Goal: Navigation & Orientation: Find specific page/section

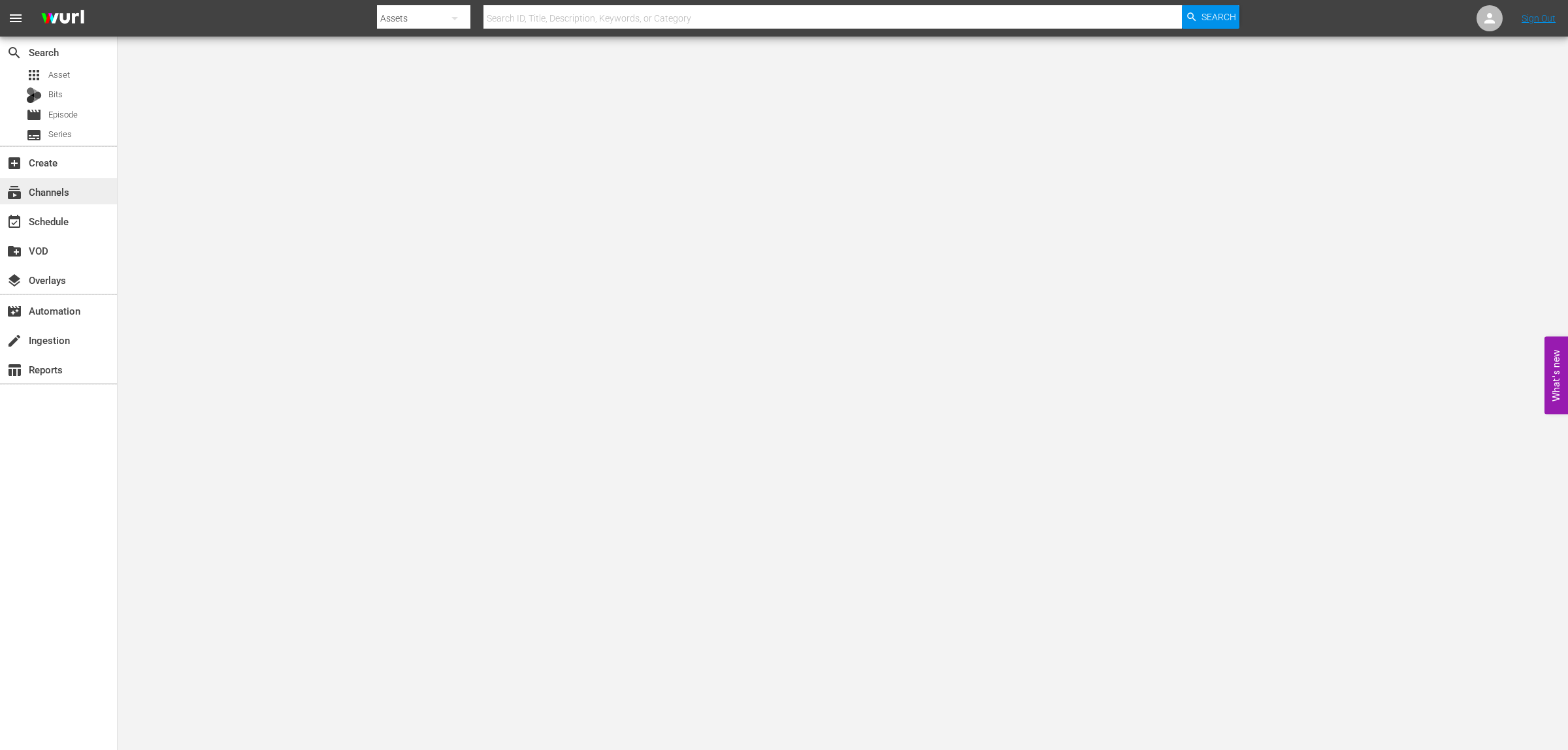
click at [56, 188] on div "subscriptions Channels" at bounding box center [36, 190] width 73 height 12
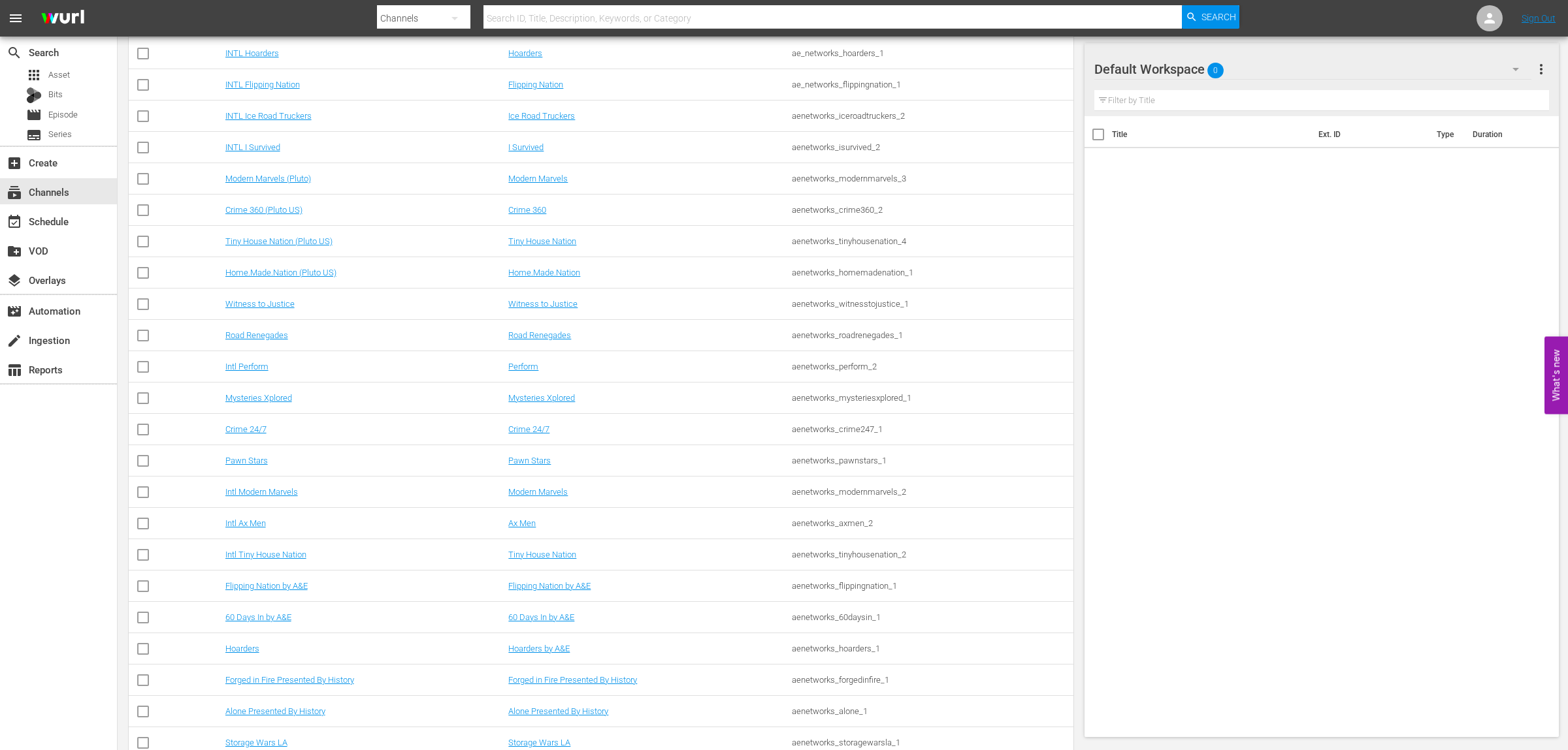
scroll to position [784, 0]
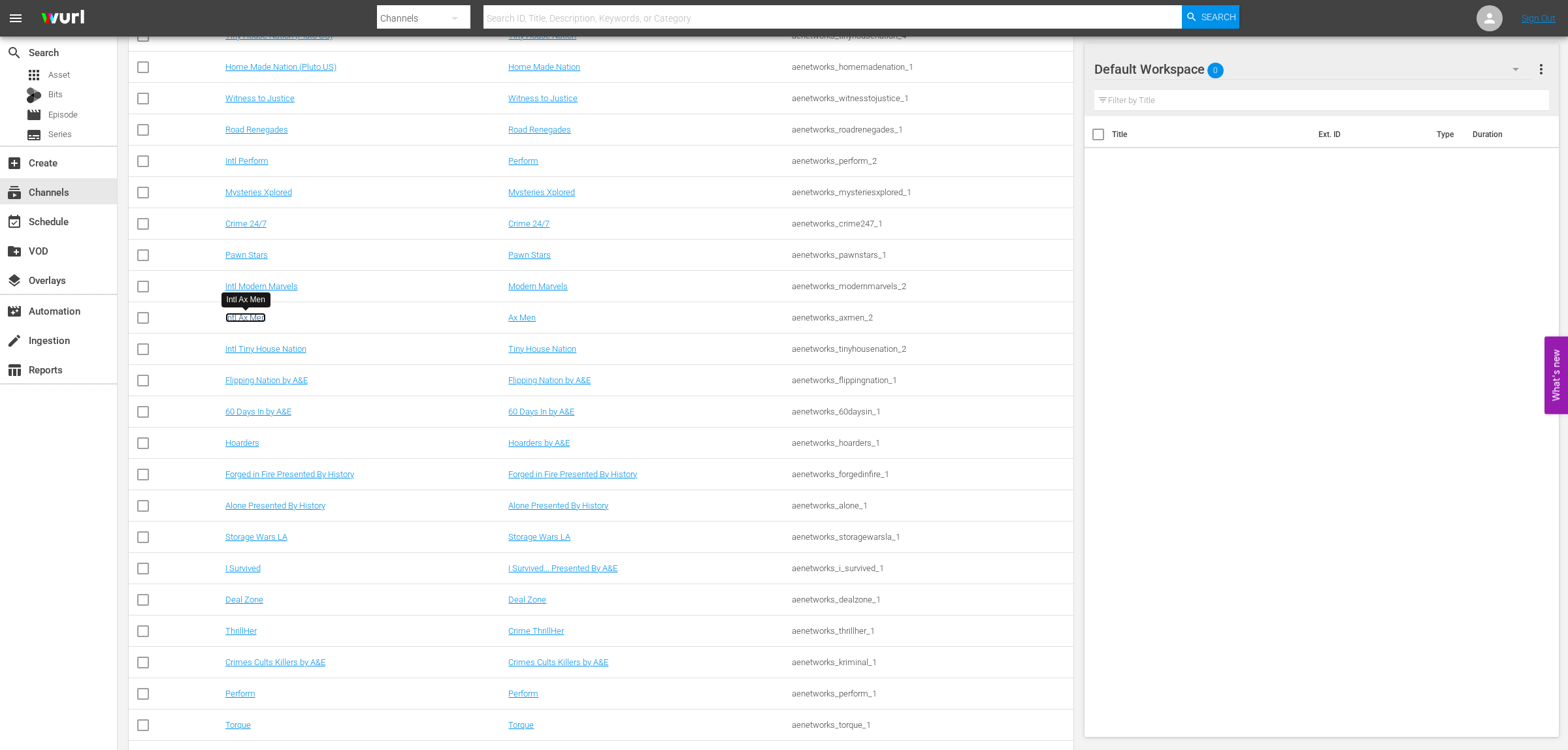
click at [238, 318] on link "Intl Ax Men" at bounding box center [245, 318] width 40 height 9
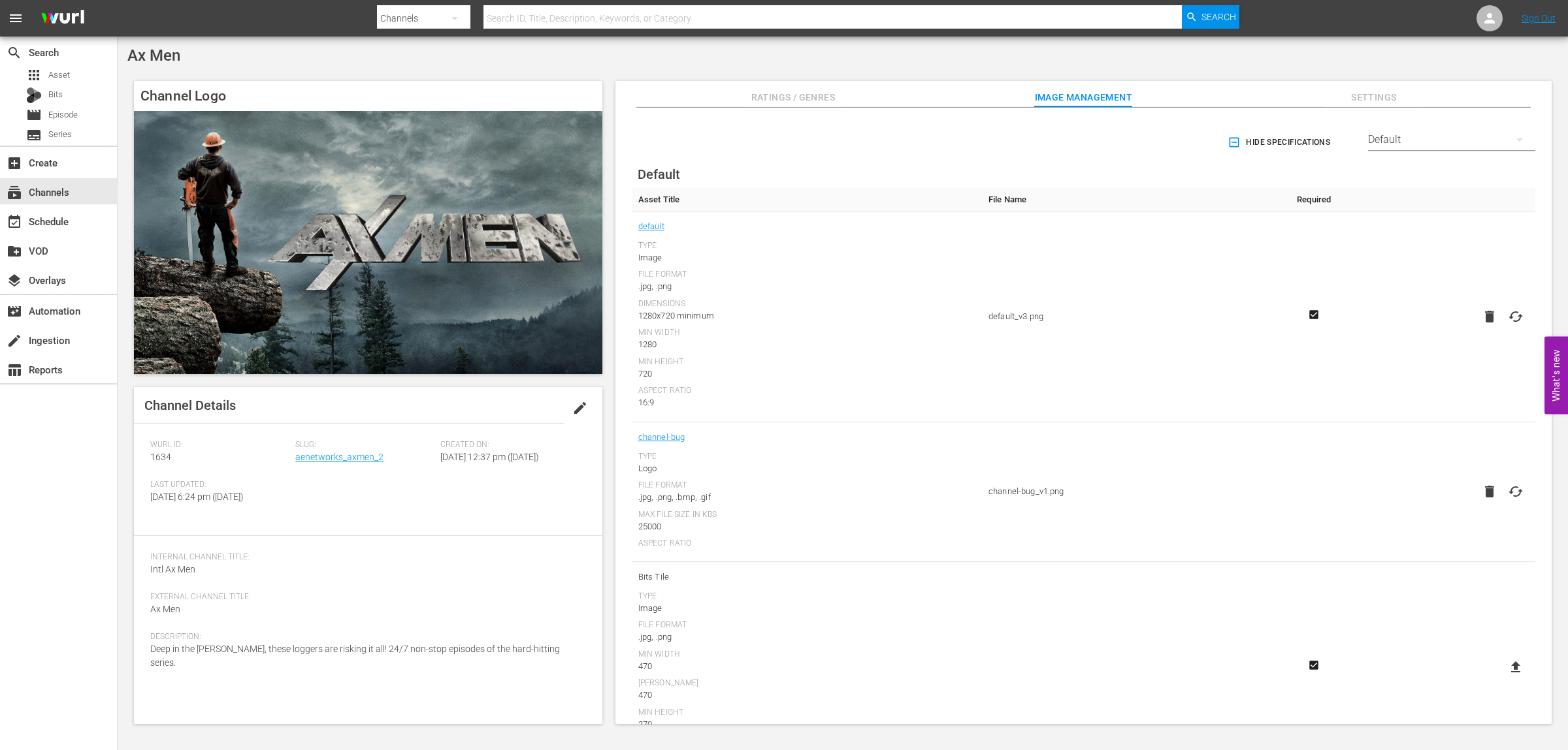
scroll to position [160, 0]
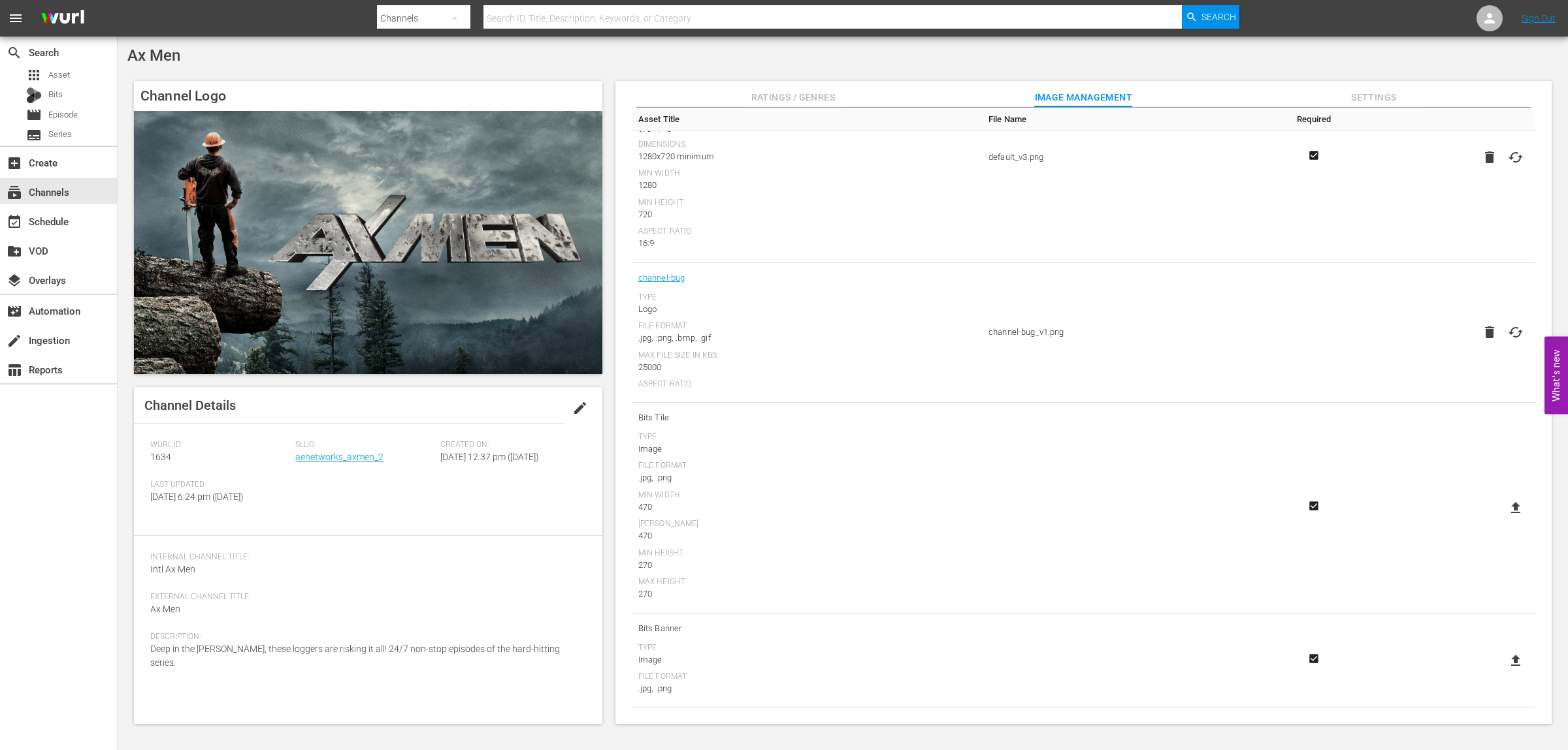
click at [857, 95] on div "Ratings / Genres Image Management Settings" at bounding box center [1084, 94] width 871 height 26
click at [848, 96] on div "Ratings / Genres Image Management Settings" at bounding box center [1084, 94] width 871 height 26
click at [829, 96] on span "Ratings / Genres" at bounding box center [792, 97] width 98 height 16
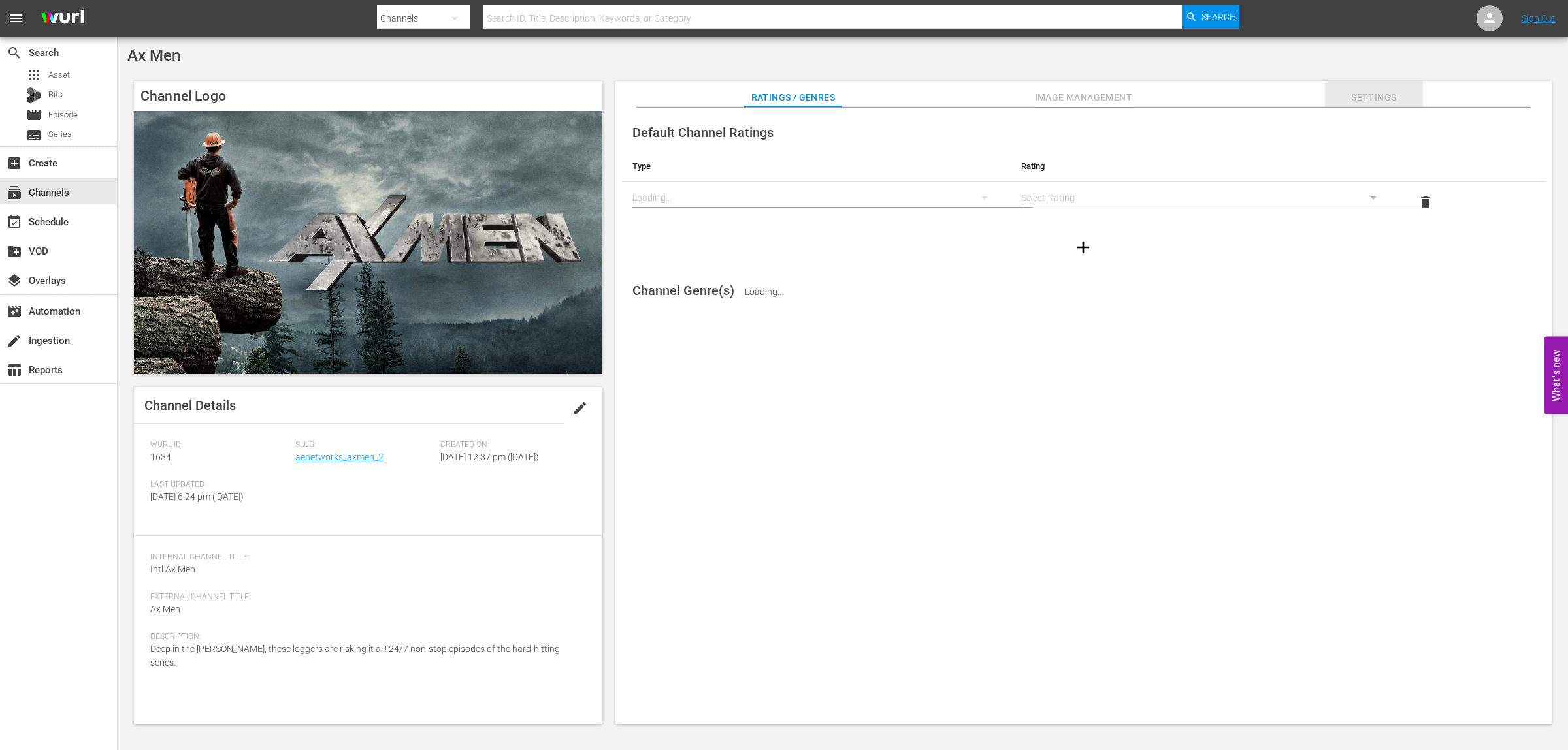
click at [1377, 98] on span "Settings" at bounding box center [1374, 97] width 98 height 16
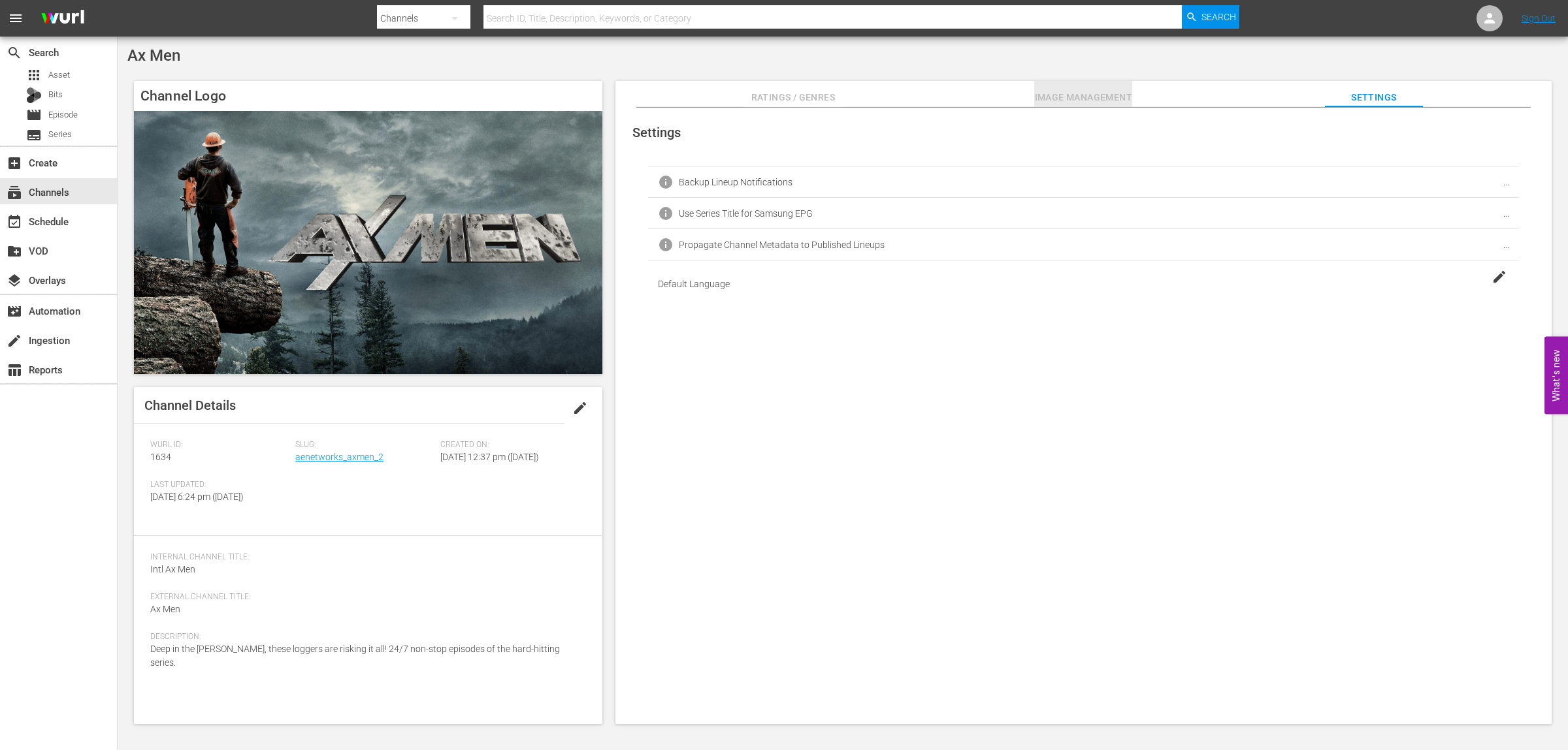
click at [1069, 94] on span "Image Management" at bounding box center [1083, 97] width 98 height 16
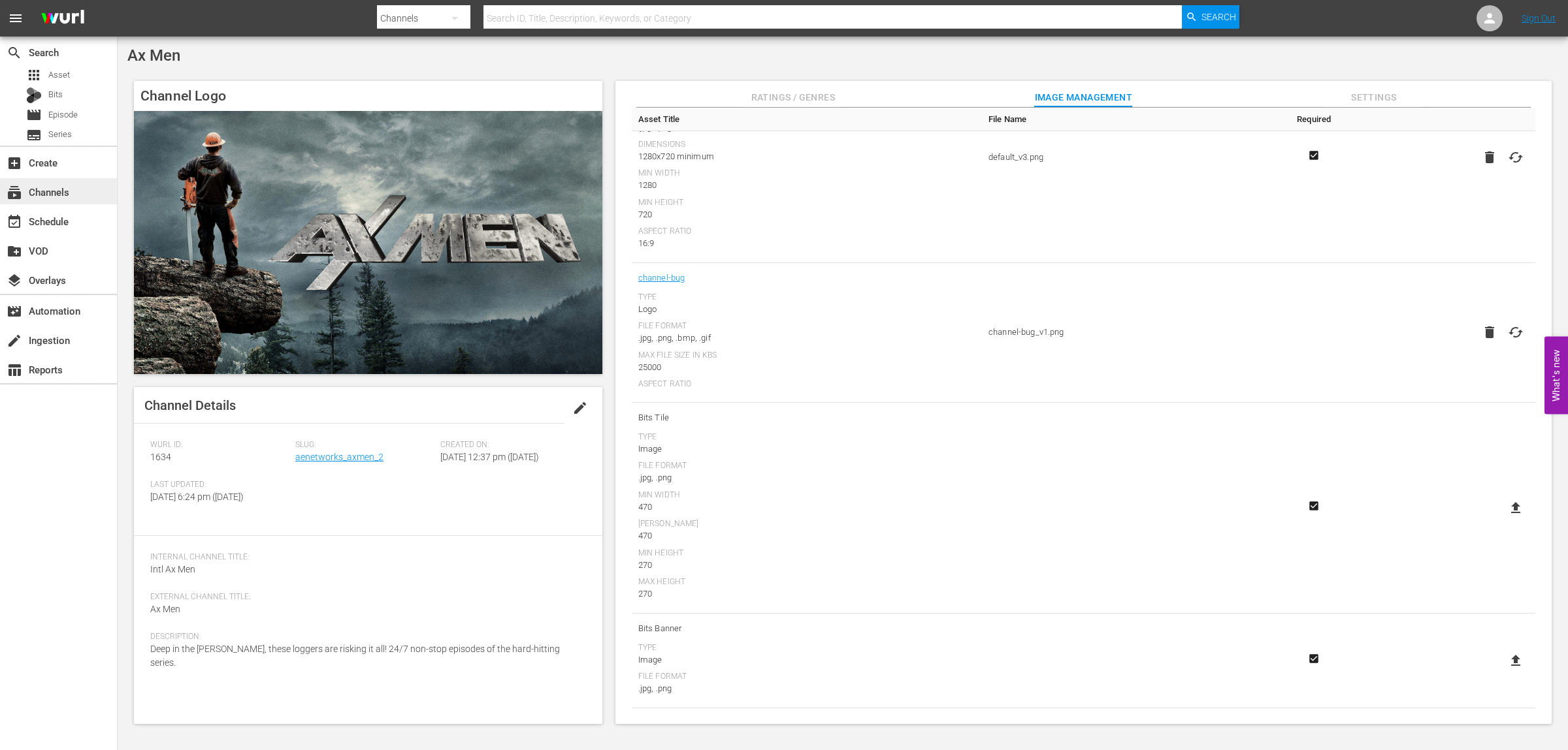
click at [45, 192] on div "subscriptions Channels" at bounding box center [36, 190] width 73 height 12
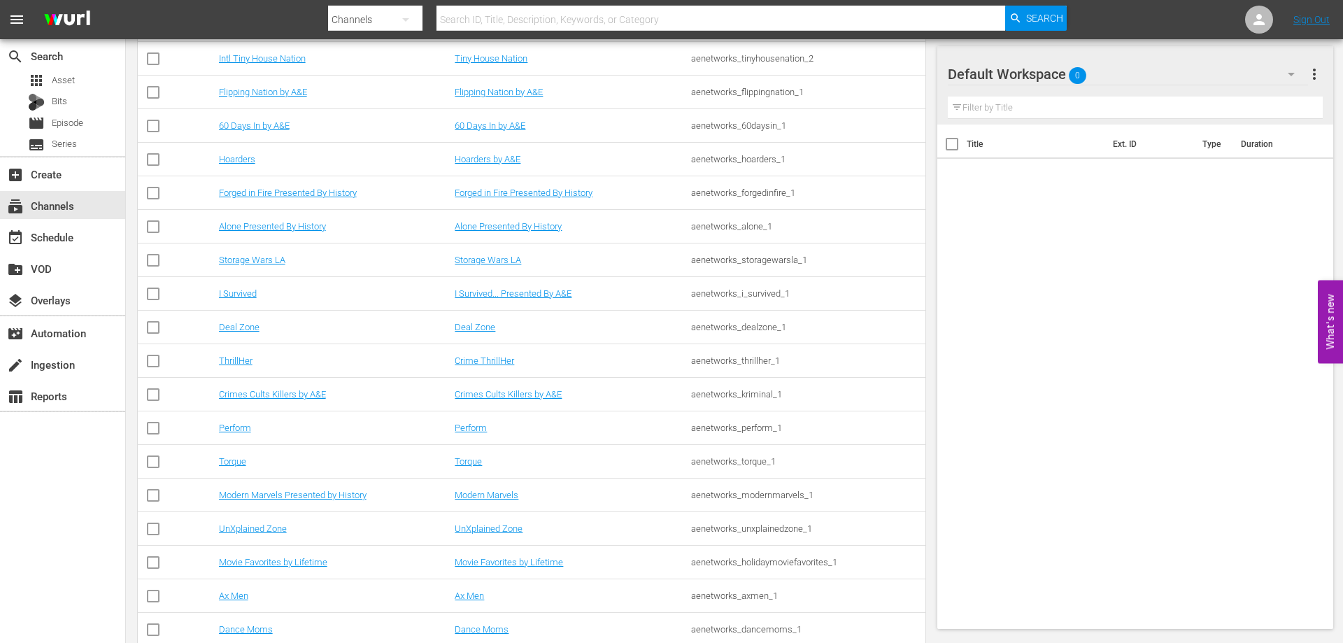
scroll to position [1352, 0]
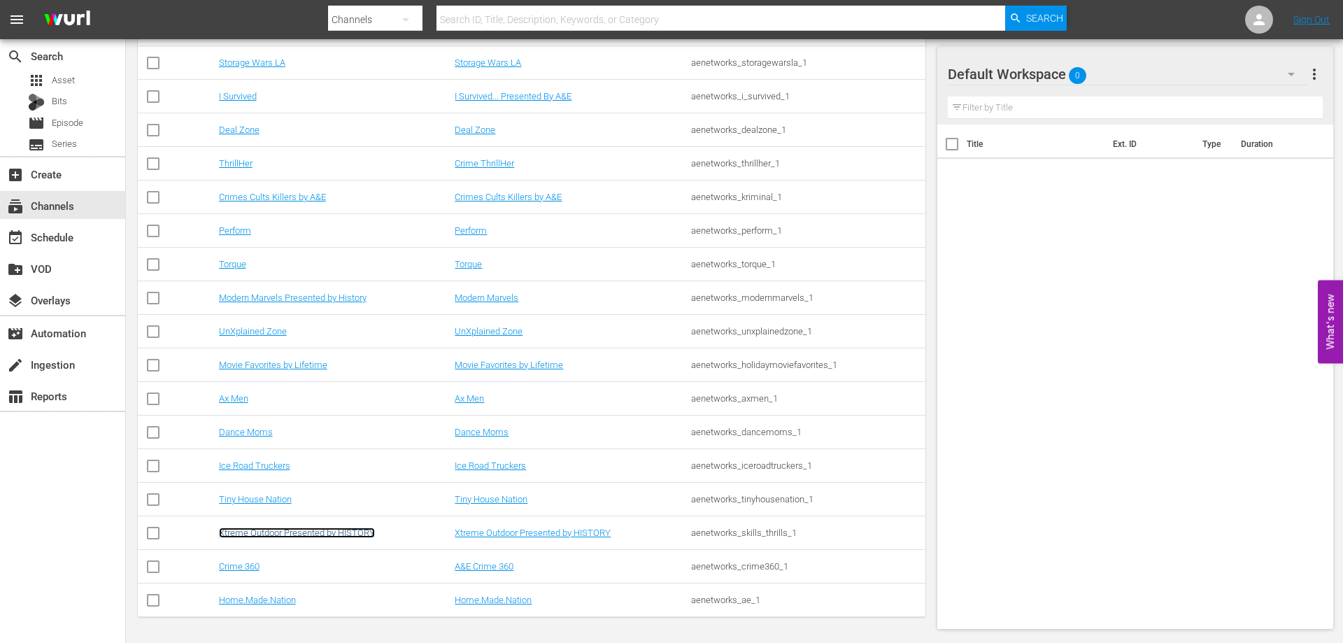
click at [353, 533] on link "Xtreme Outdoor Presented by HISTORY" at bounding box center [297, 532] width 156 height 10
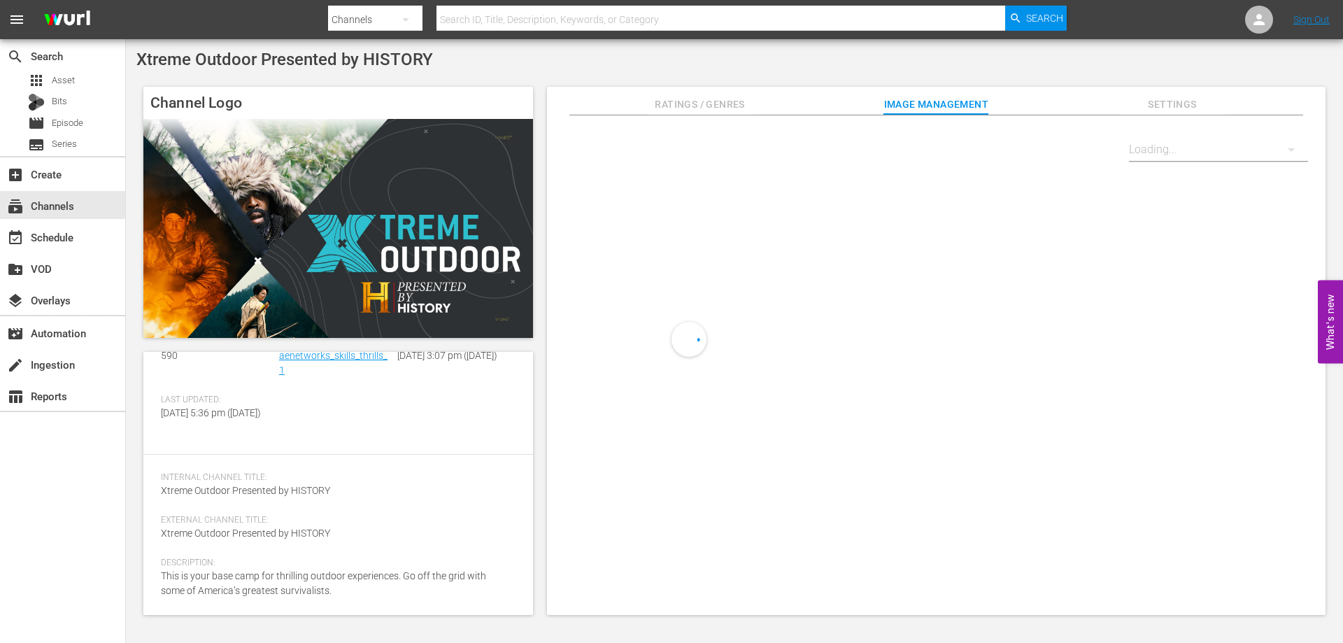
scroll to position [76, 0]
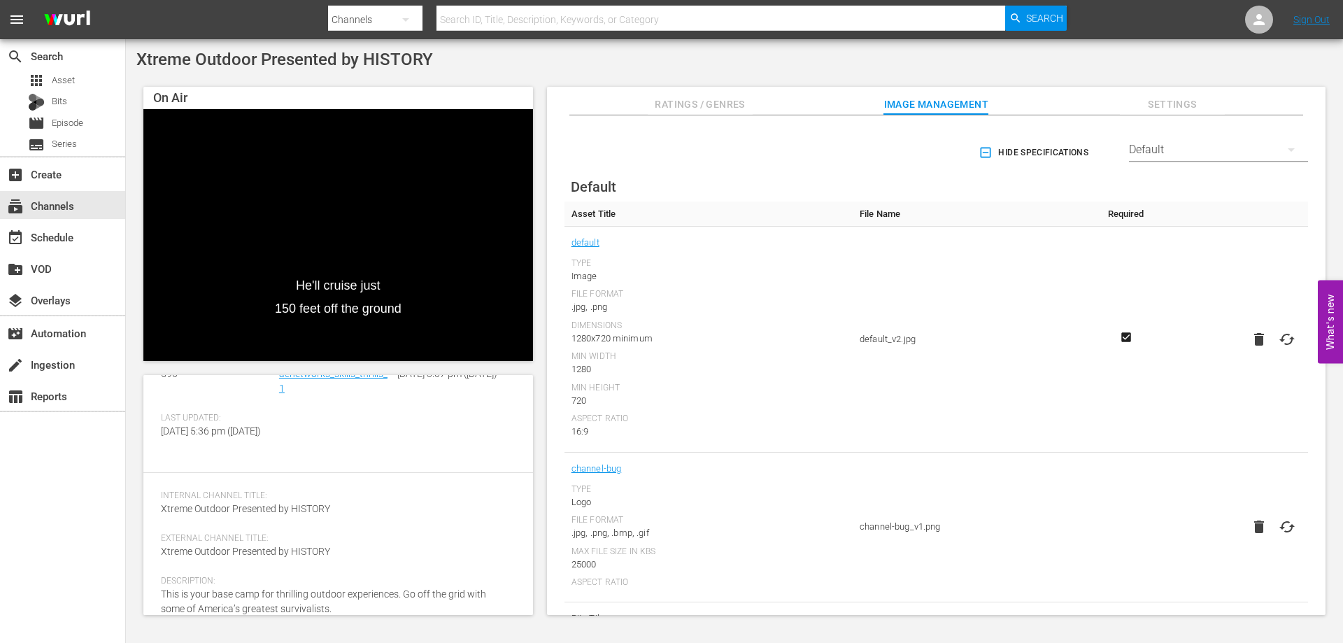
click at [1171, 99] on span "Settings" at bounding box center [1171, 104] width 105 height 17
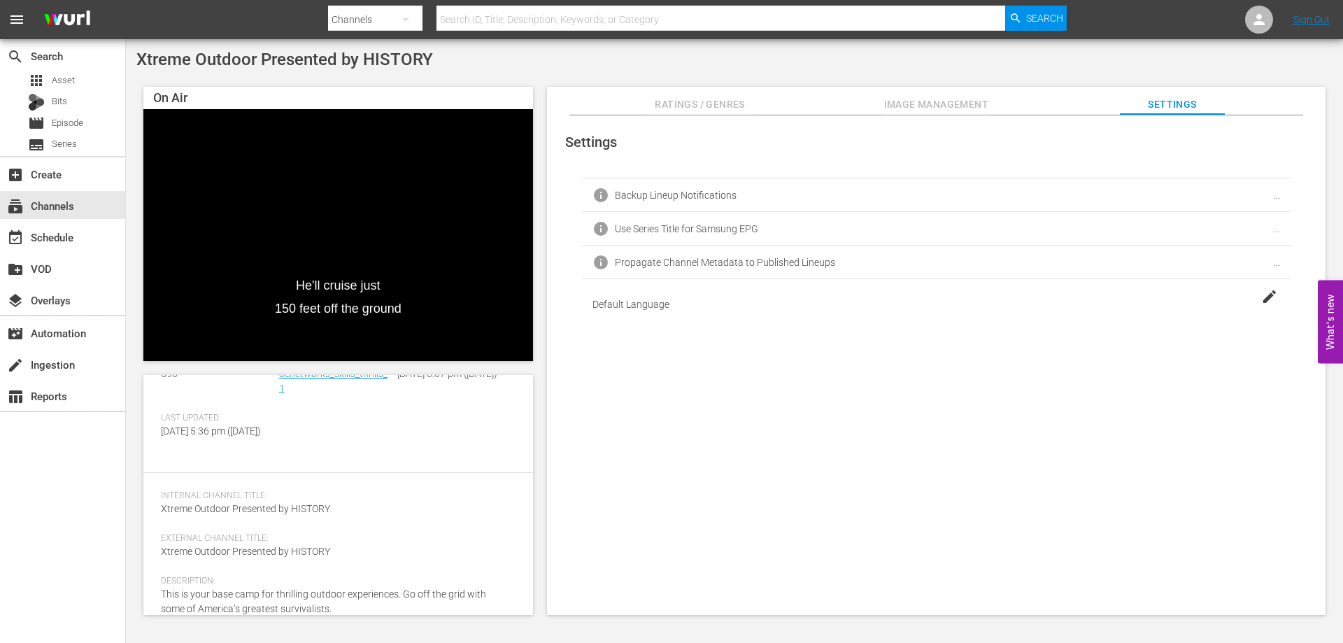
click at [724, 95] on button "Ratings / Genres" at bounding box center [699, 101] width 105 height 28
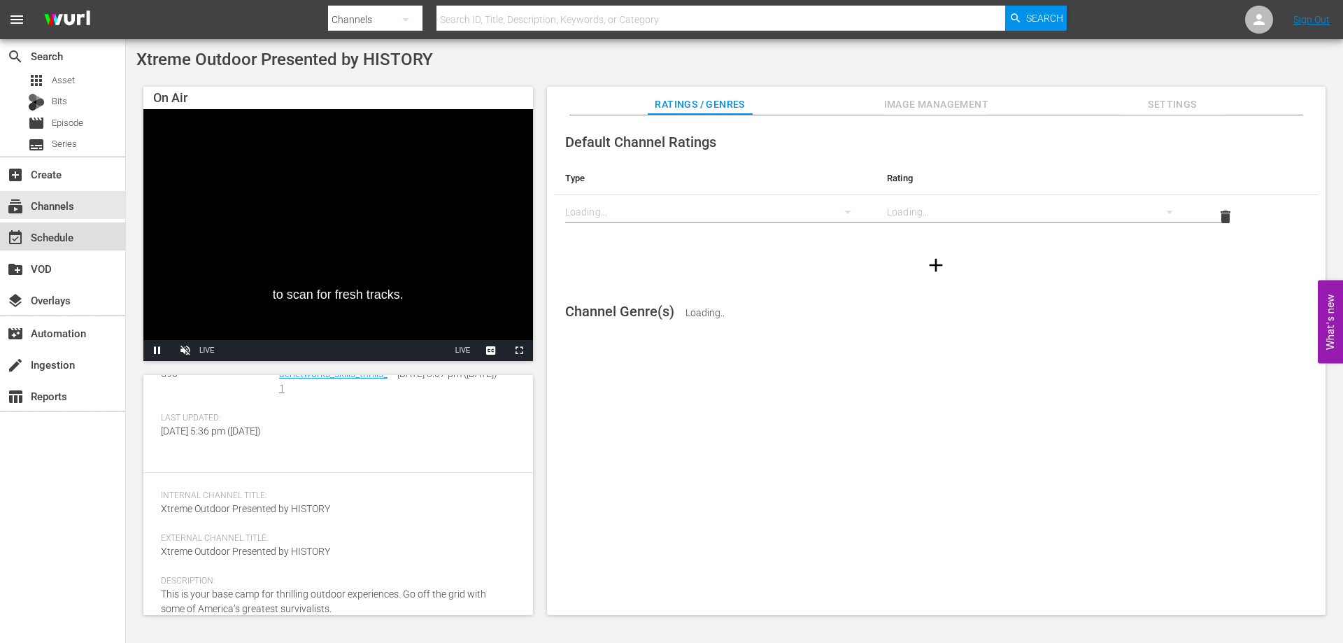
click at [76, 232] on div "event_available Schedule" at bounding box center [39, 235] width 78 height 13
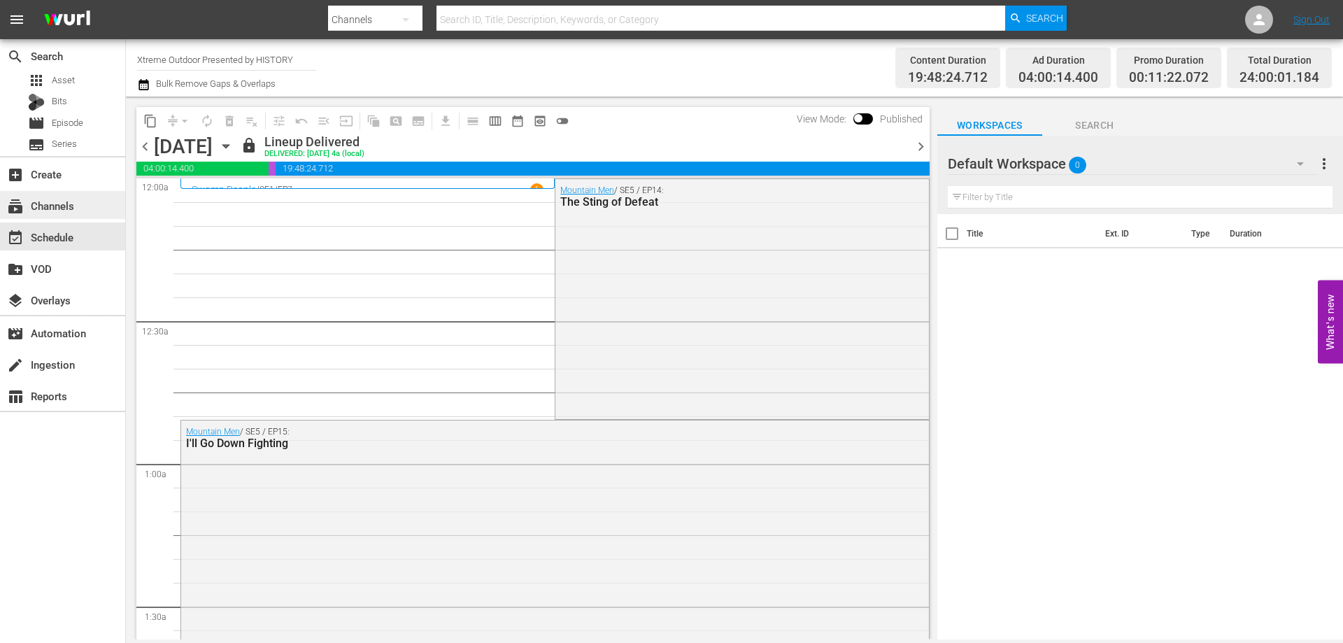
click at [5, 196] on div "subscriptions Channels" at bounding box center [62, 205] width 125 height 28
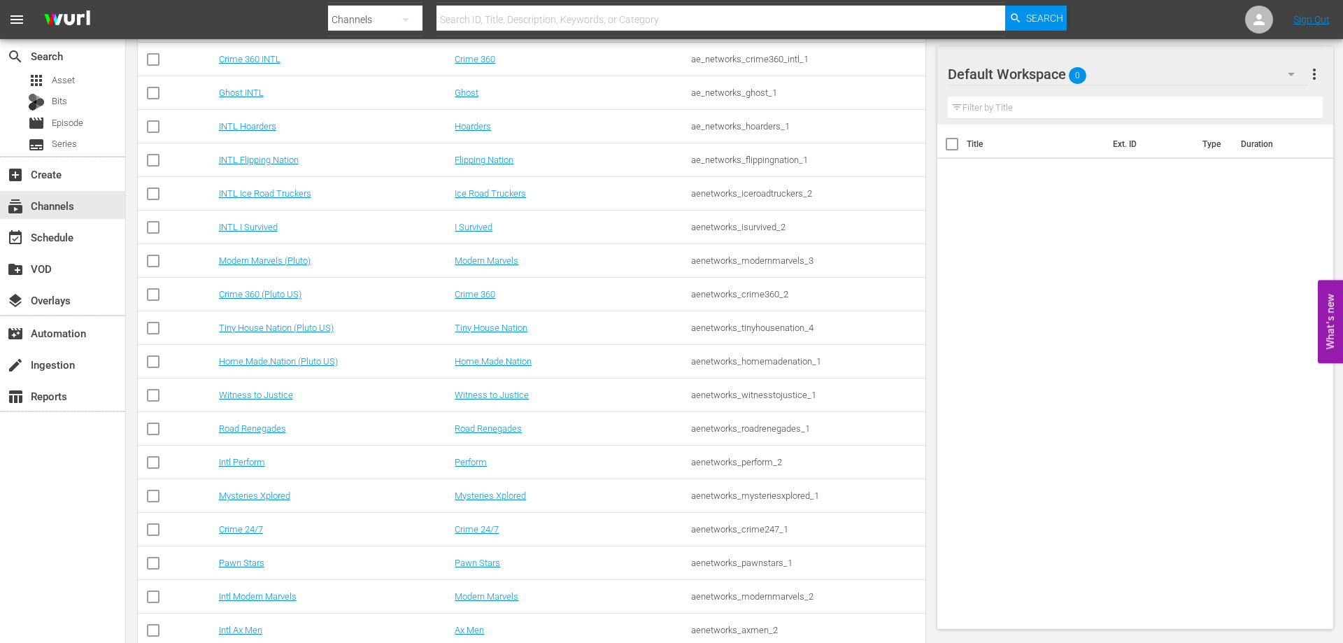
scroll to position [506, 0]
